Goal: Book appointment/travel/reservation

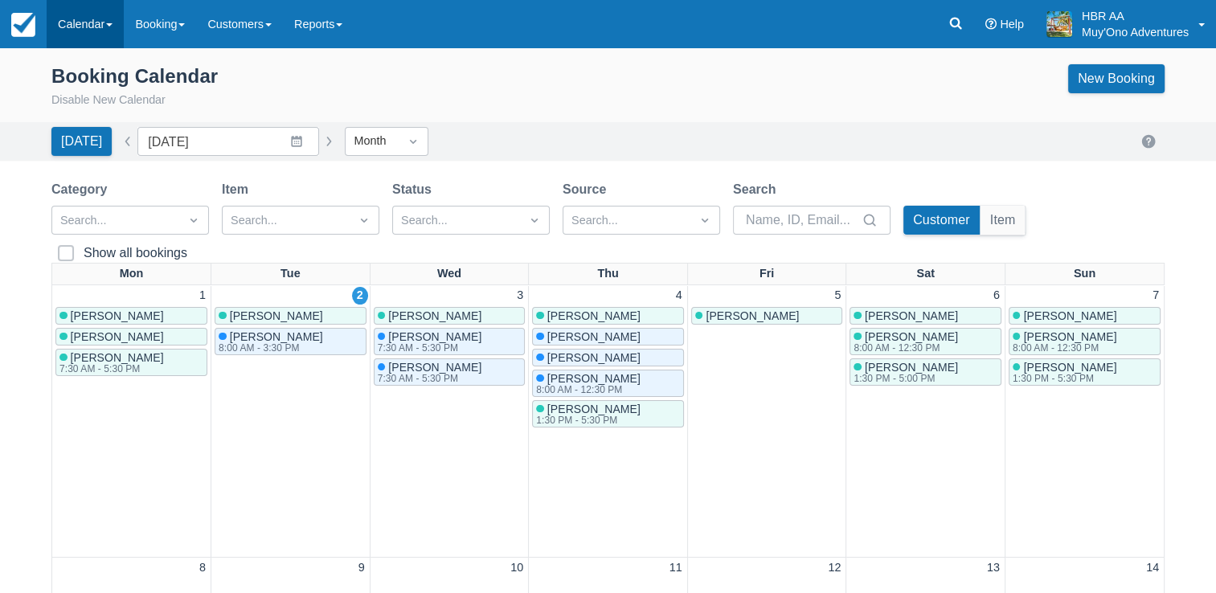
click at [77, 38] on link "Calendar" at bounding box center [85, 24] width 77 height 48
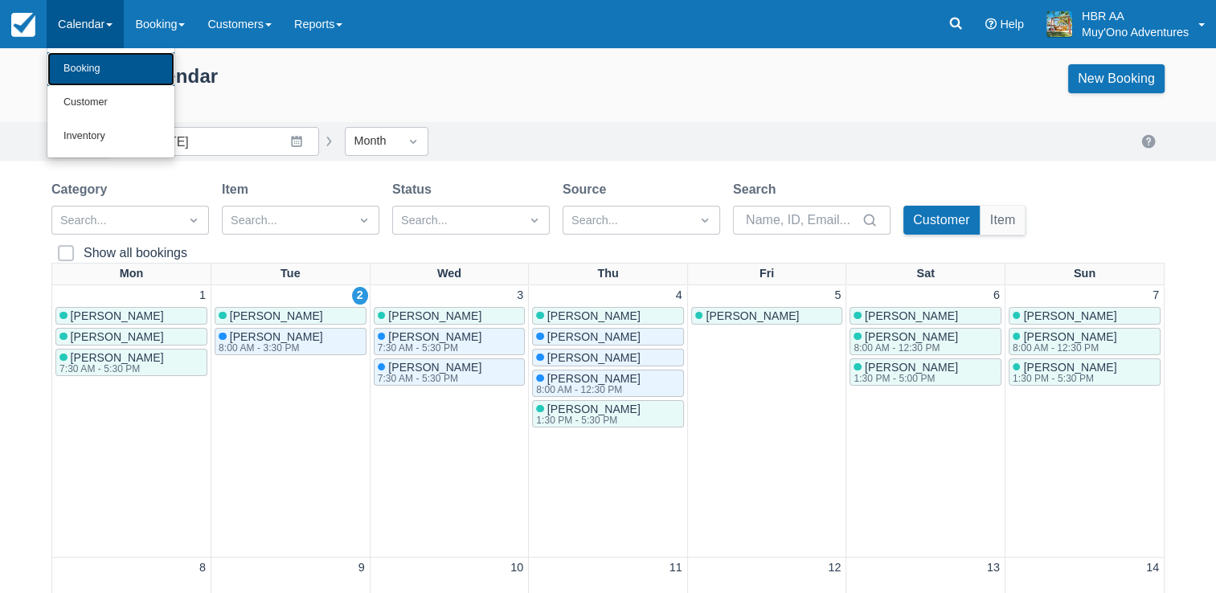
click at [87, 63] on link "Booking" at bounding box center [110, 69] width 127 height 34
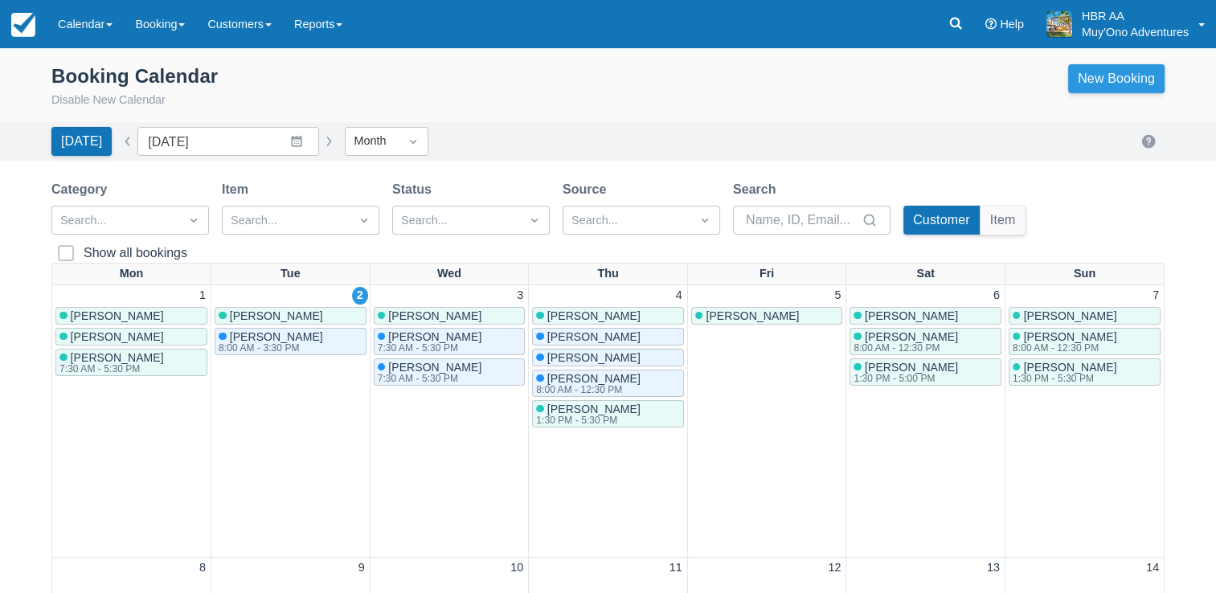
click at [1141, 78] on link "New Booking" at bounding box center [1116, 78] width 96 height 29
click at [1117, 61] on div "Booking Calendar Disable New Calendar New Booking" at bounding box center [608, 90] width 1216 height 64
click at [1111, 88] on link "New Booking" at bounding box center [1116, 78] width 96 height 29
click at [495, 101] on div "Booking Calendar Disable New Calendar New Booking" at bounding box center [607, 86] width 1113 height 45
click at [1144, 65] on link "New Booking" at bounding box center [1116, 78] width 96 height 29
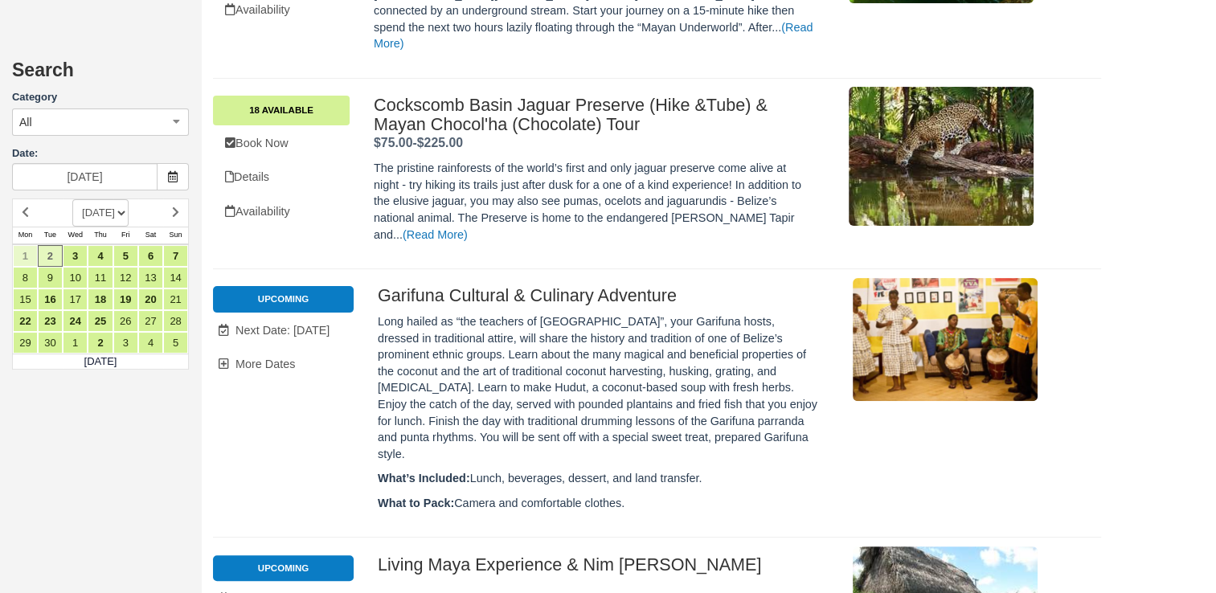
scroll to position [6528, 0]
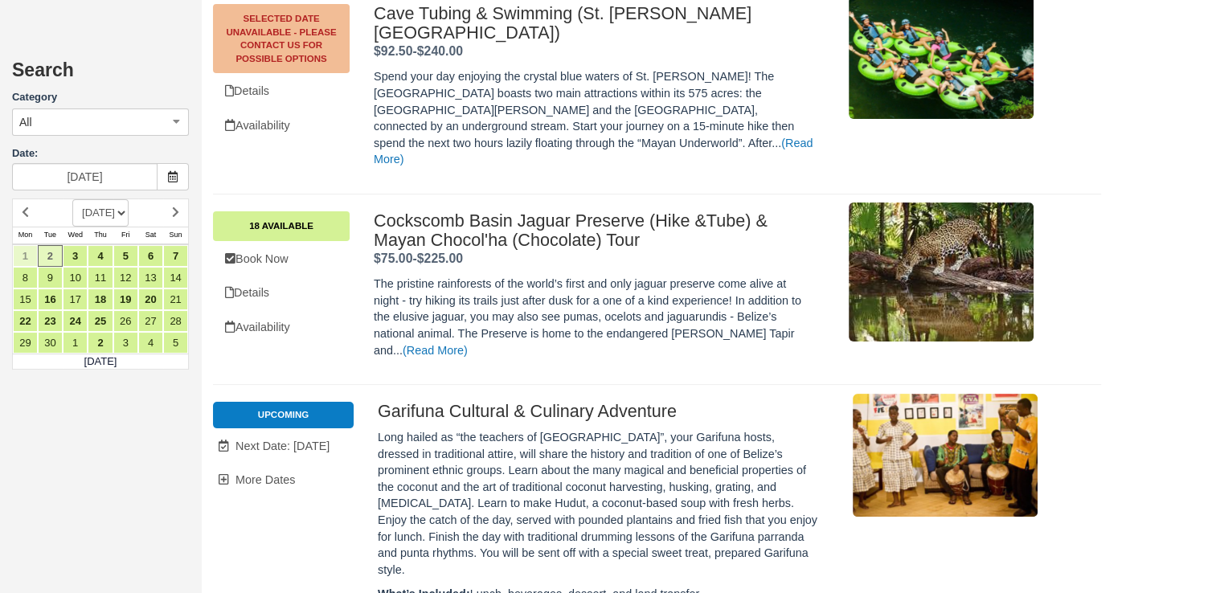
scroll to position [6495, 0]
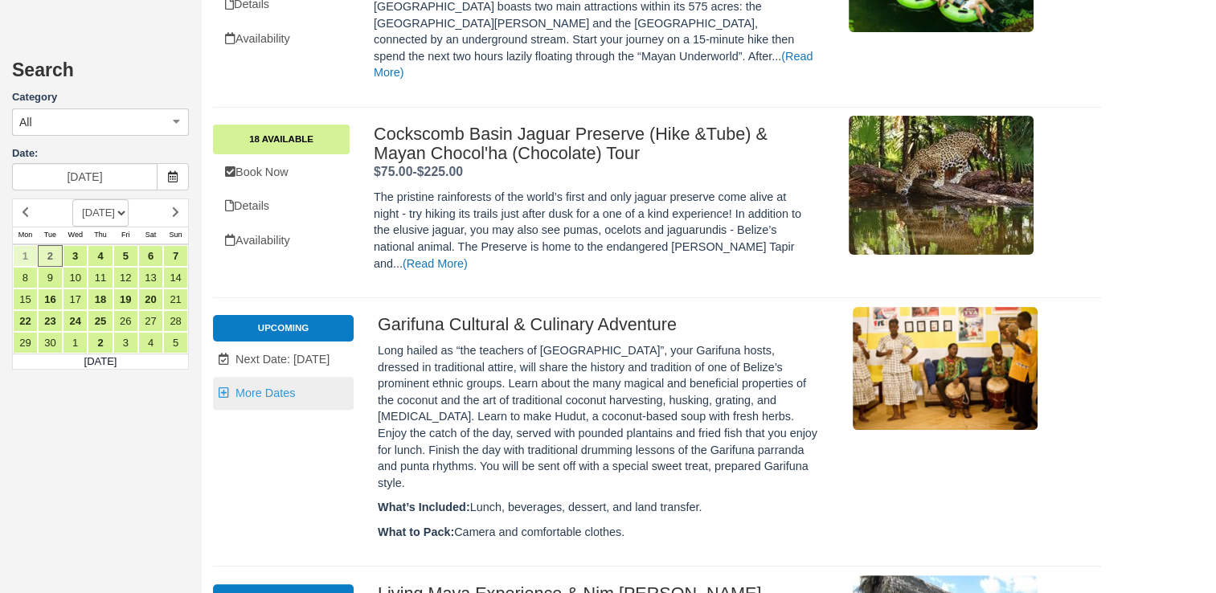
click at [287, 387] on span "More Dates" at bounding box center [265, 393] width 59 height 13
click at [51, 252] on link "2" at bounding box center [50, 256] width 25 height 22
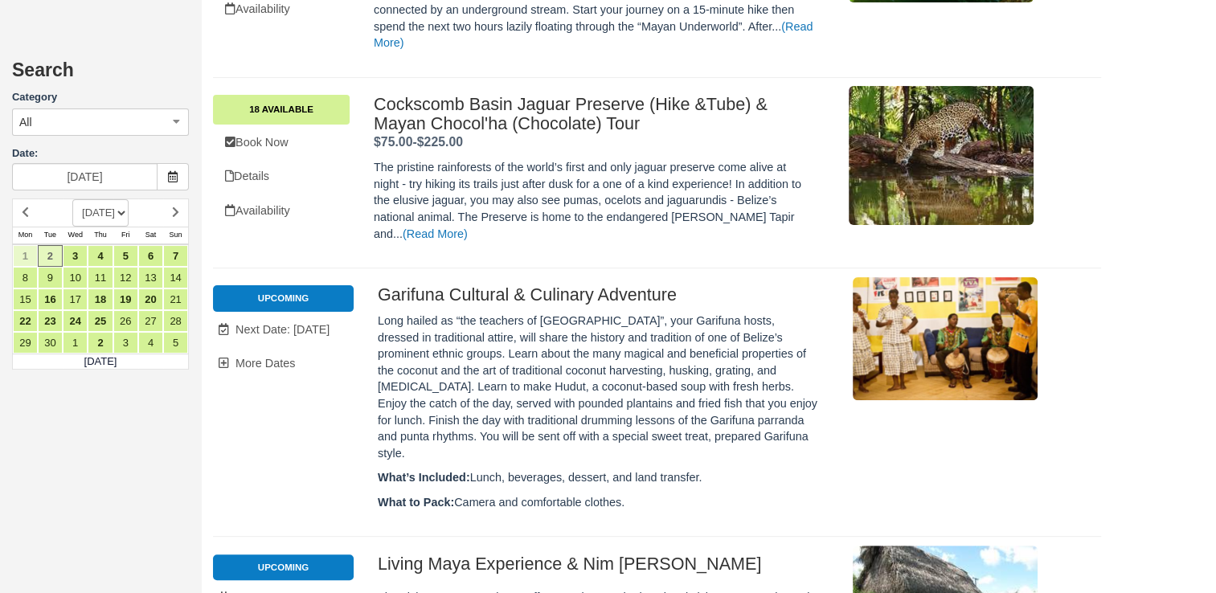
scroll to position [6528, 0]
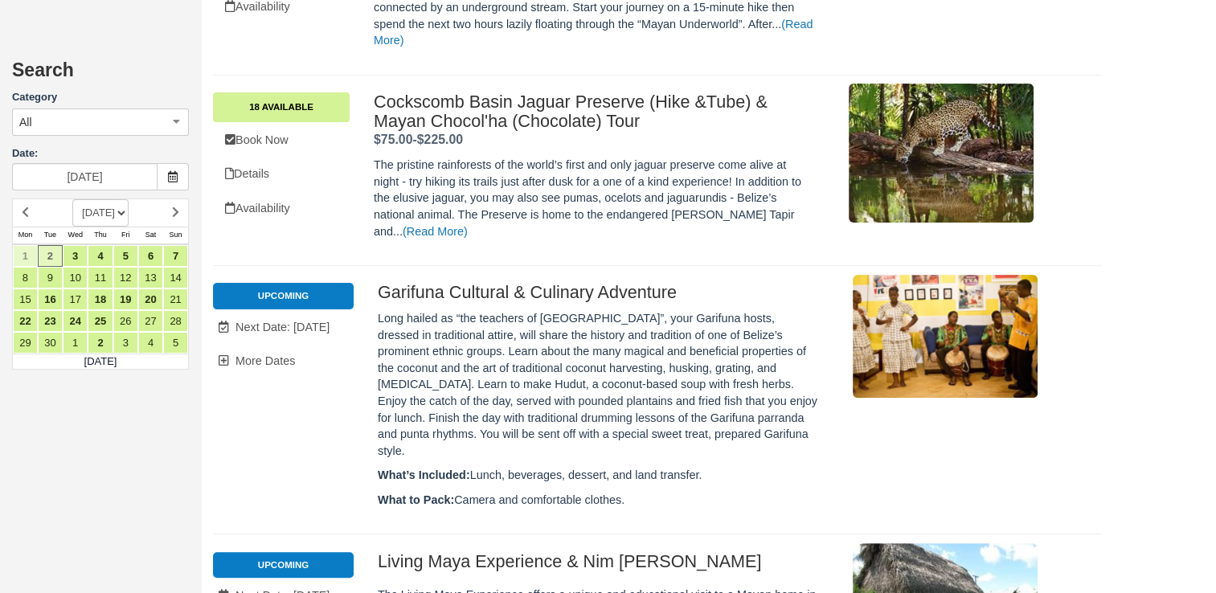
click at [314, 283] on li "Upcoming" at bounding box center [283, 296] width 141 height 26
drag, startPoint x: 305, startPoint y: 187, endPoint x: 141, endPoint y: 154, distance: 167.1
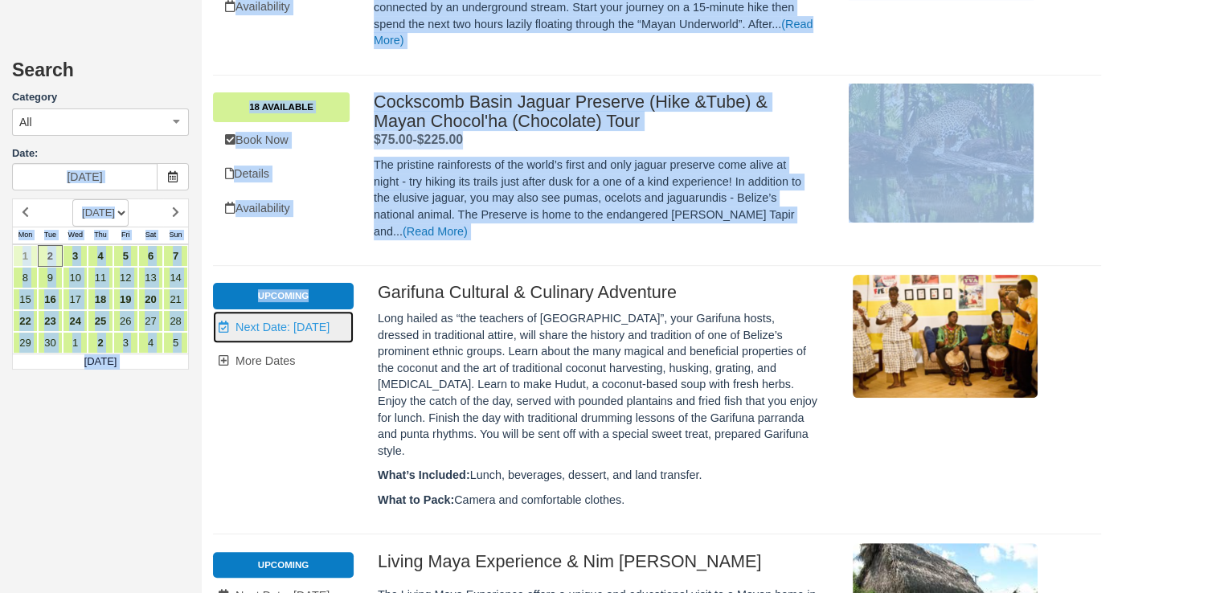
click at [320, 311] on link "Unavailable. Next Date: Sep 8" at bounding box center [283, 327] width 141 height 33
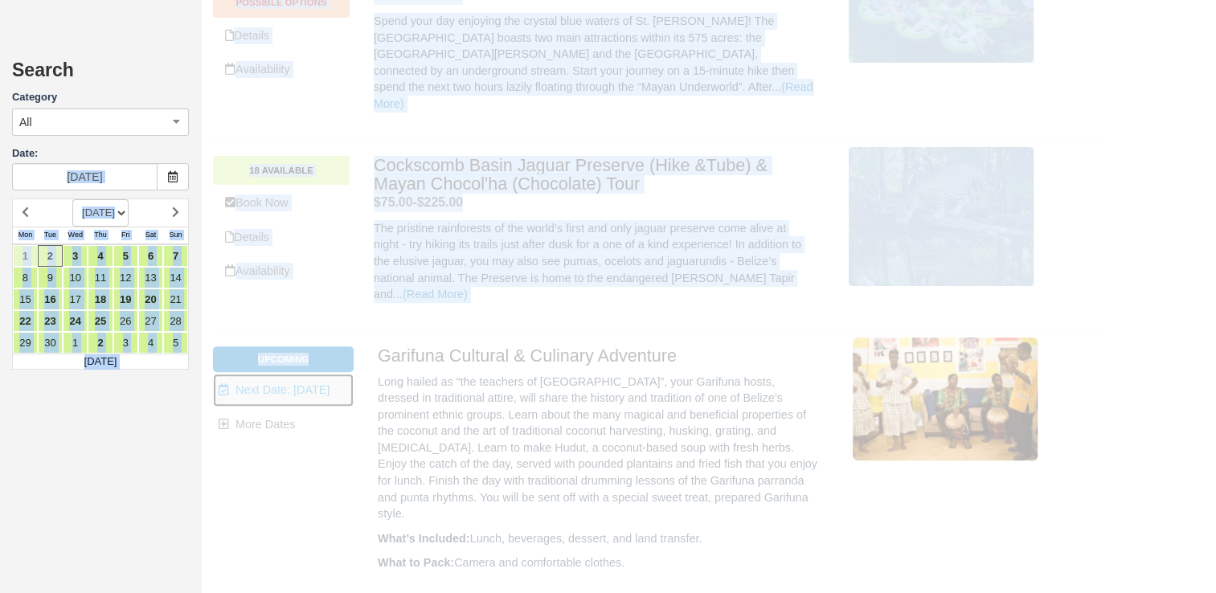
scroll to position [0, 0]
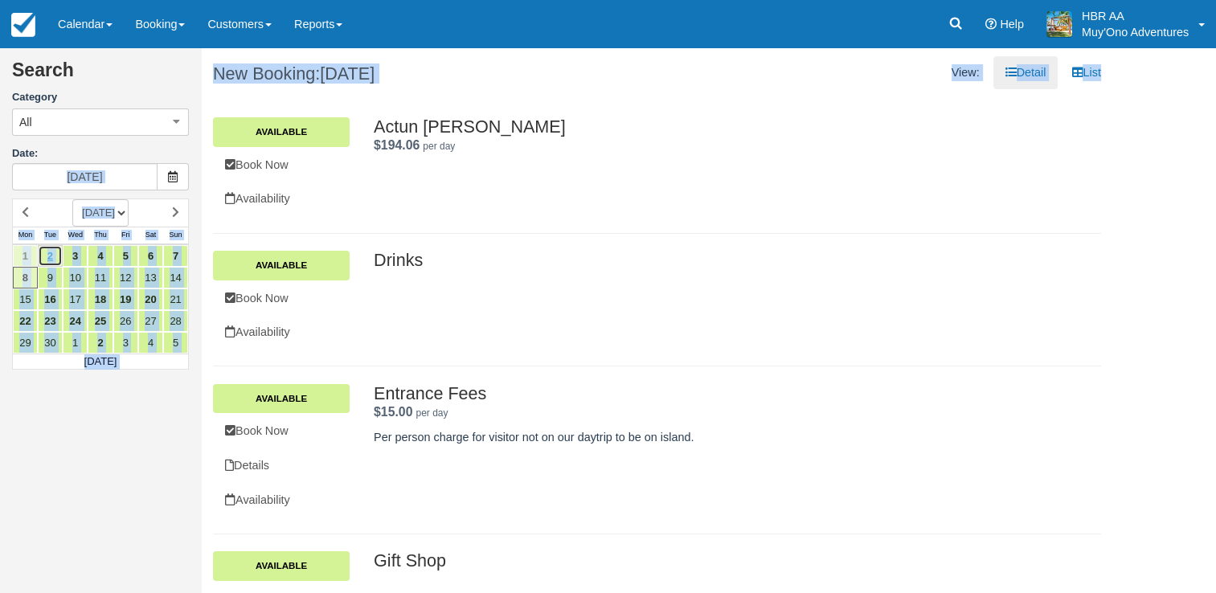
click at [51, 260] on link "2" at bounding box center [50, 256] width 25 height 22
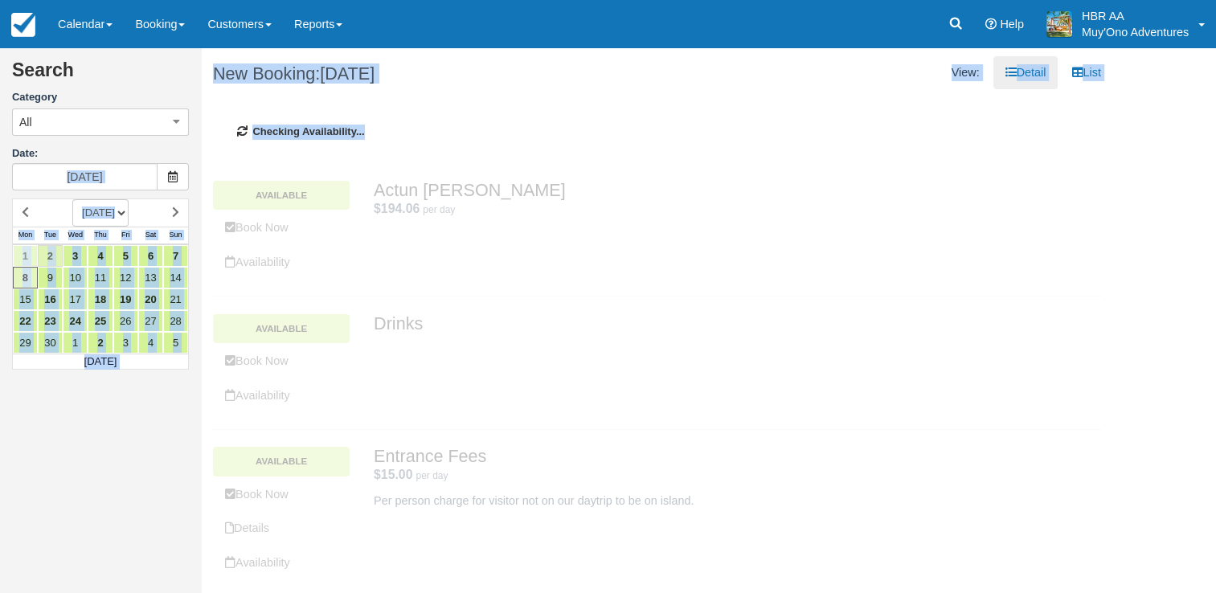
type input "[DATE]"
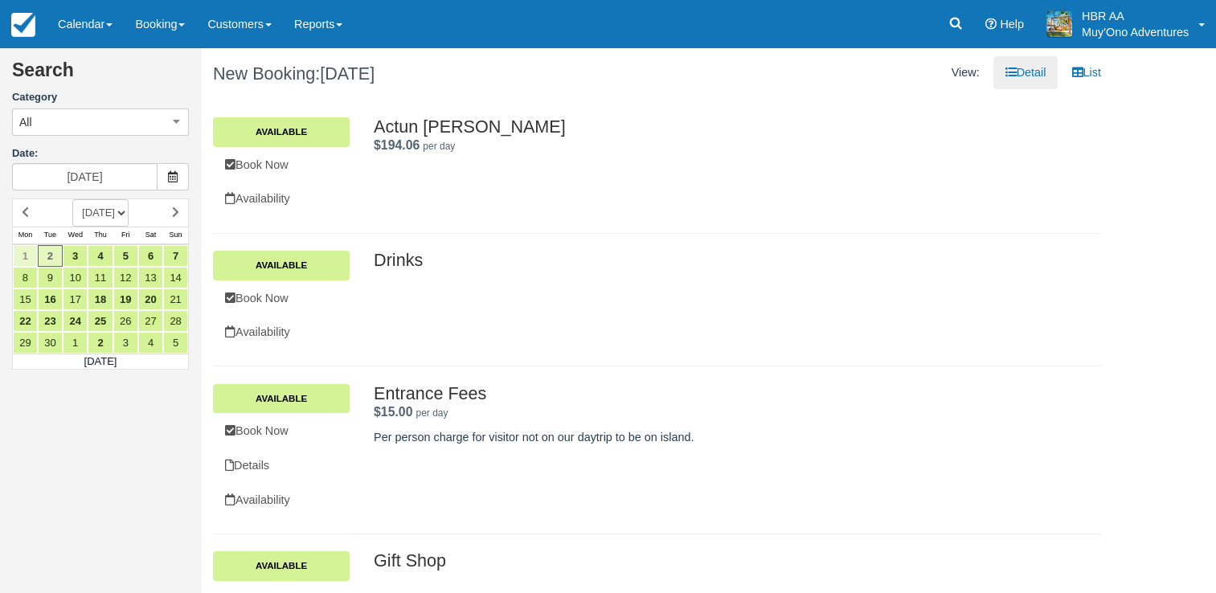
click at [901, 397] on h2 "Entrance Fees ." at bounding box center [704, 393] width 660 height 19
click at [53, 262] on link "2" at bounding box center [50, 256] width 25 height 22
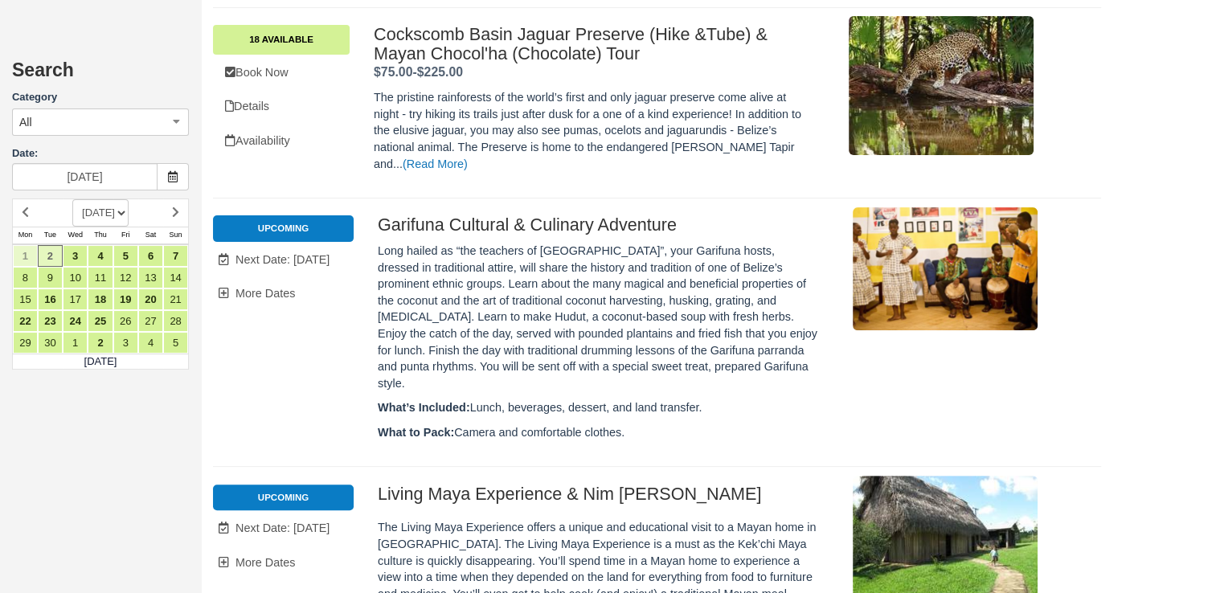
scroll to position [6528, 0]
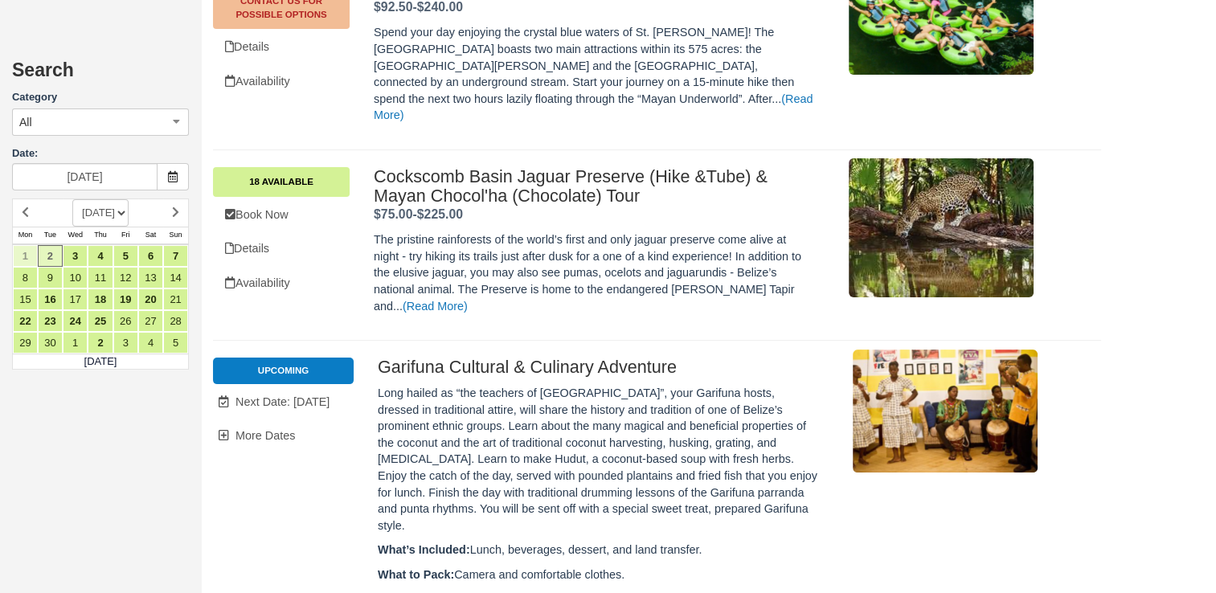
scroll to position [6528, 0]
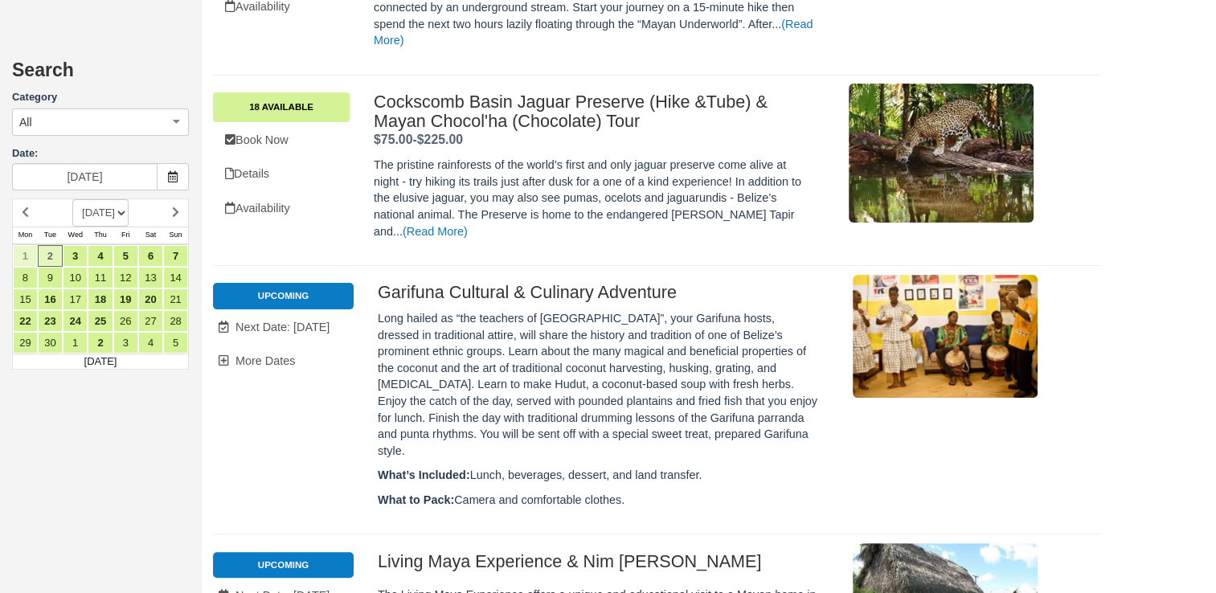
click at [297, 283] on li "Upcoming" at bounding box center [283, 296] width 141 height 26
